Goal: Find specific page/section: Find specific page/section

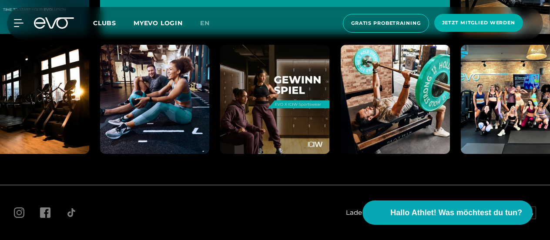
scroll to position [4854, 0]
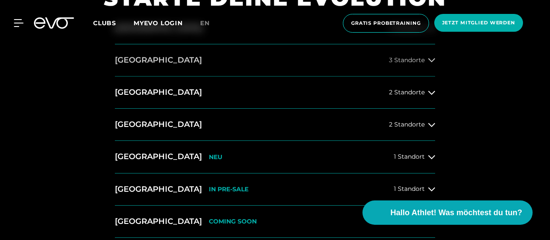
scroll to position [348, 0]
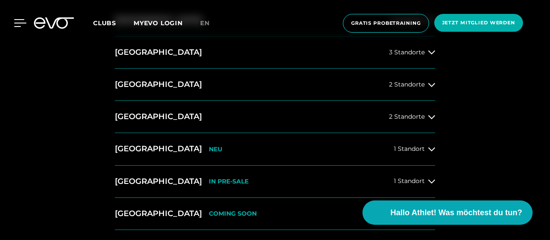
click at [17, 22] on icon at bounding box center [20, 23] width 13 height 8
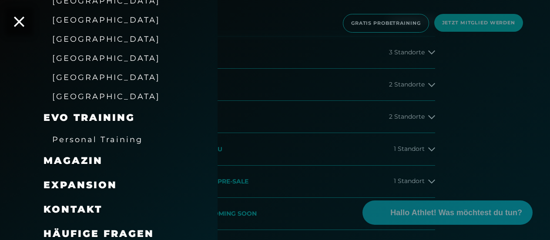
scroll to position [224, 0]
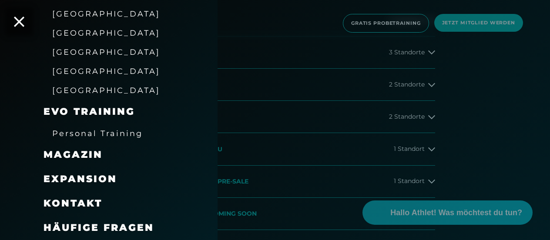
click at [94, 178] on span "Expansion" at bounding box center [81, 179] width 74 height 12
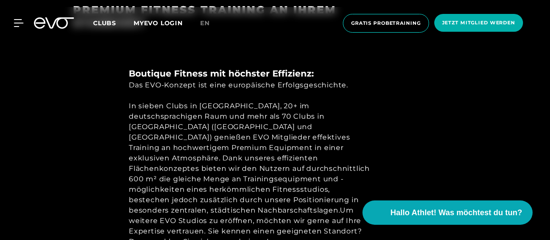
scroll to position [379, 0]
